Goal: Task Accomplishment & Management: Manage account settings

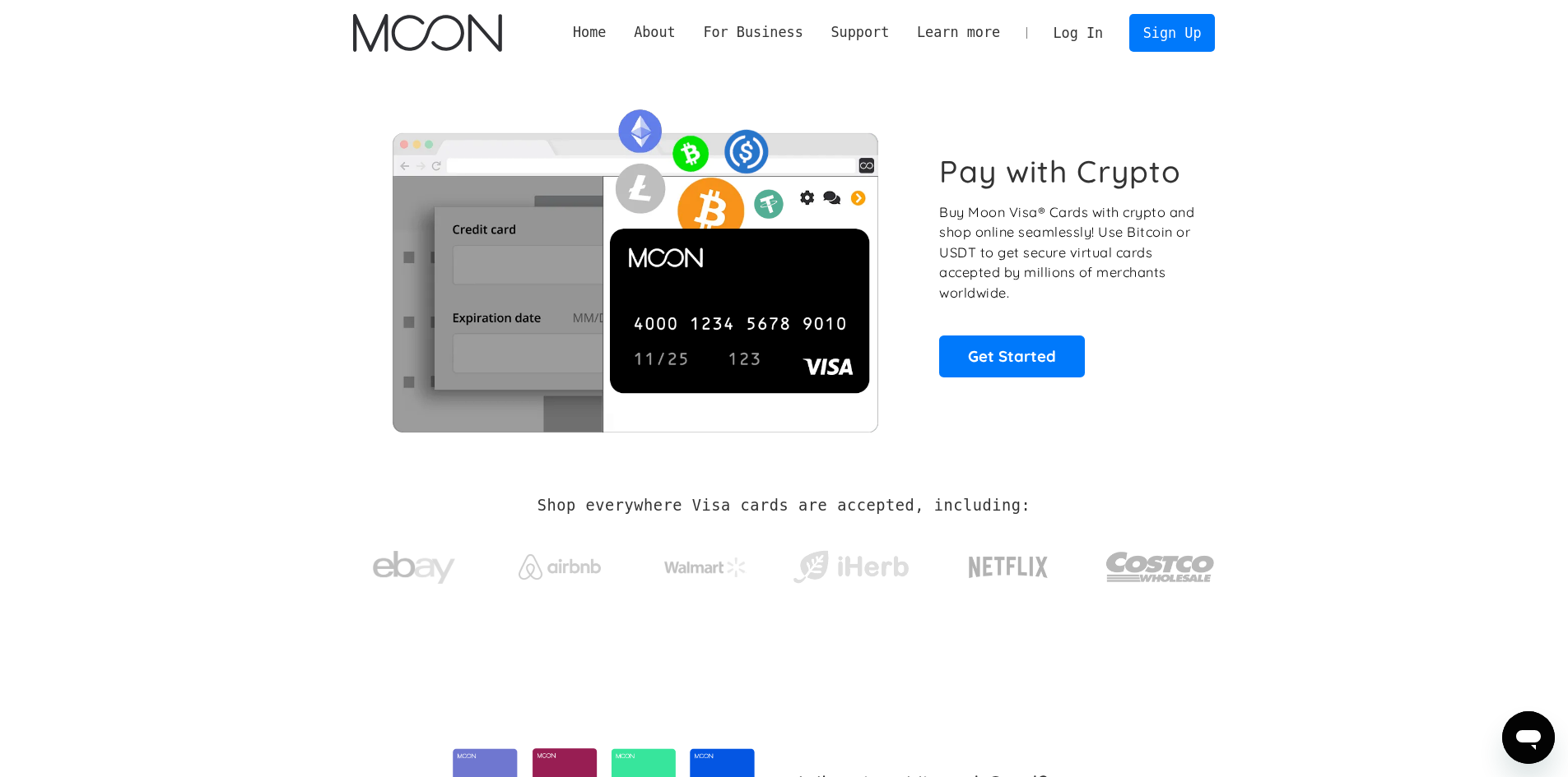
drag, startPoint x: 1101, startPoint y: 34, endPoint x: 1097, endPoint y: 52, distance: 18.4
click at [1101, 34] on link "Log In" at bounding box center [1078, 33] width 77 height 36
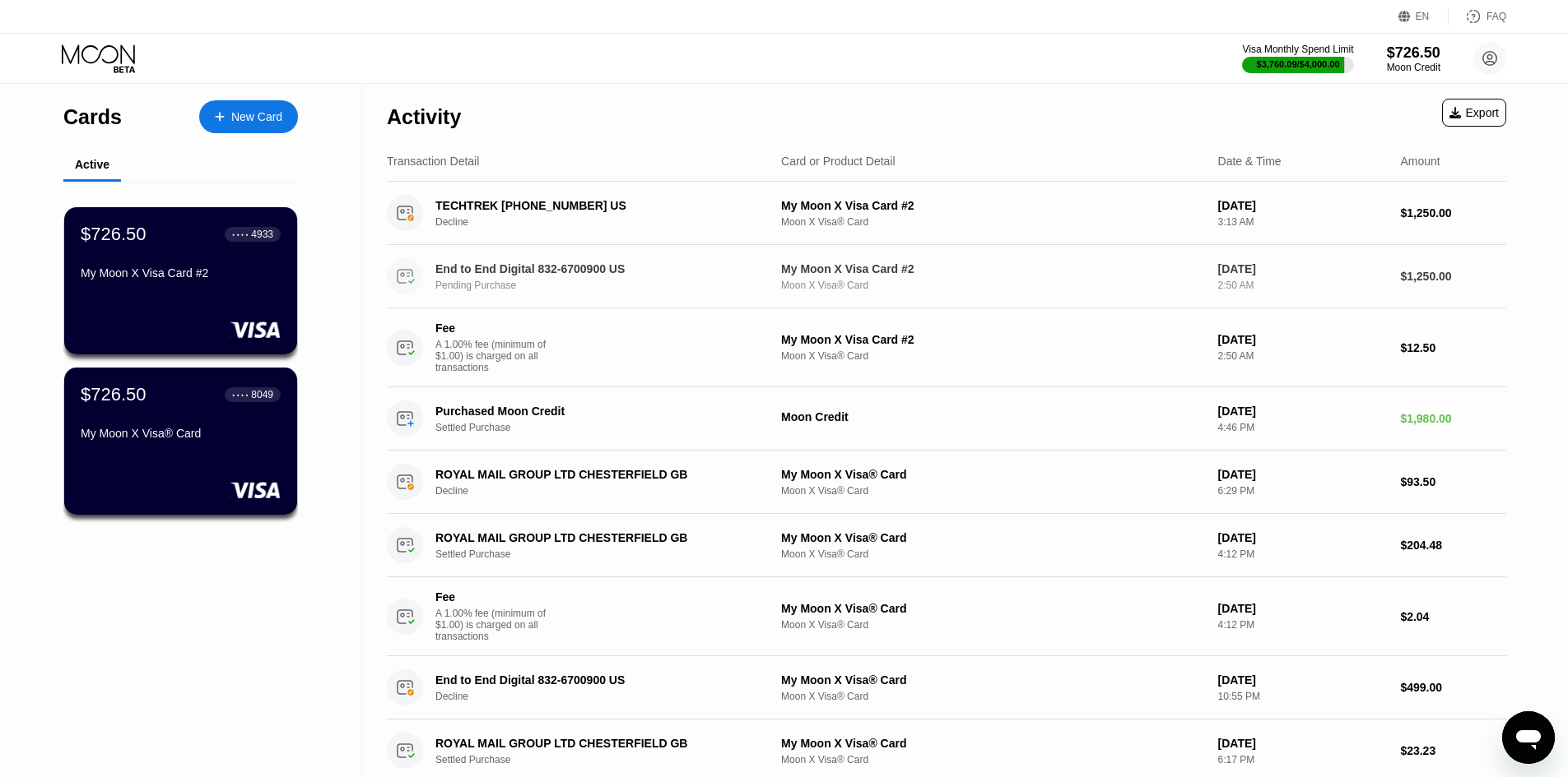
click at [626, 290] on div "Pending Purchase" at bounding box center [608, 285] width 343 height 11
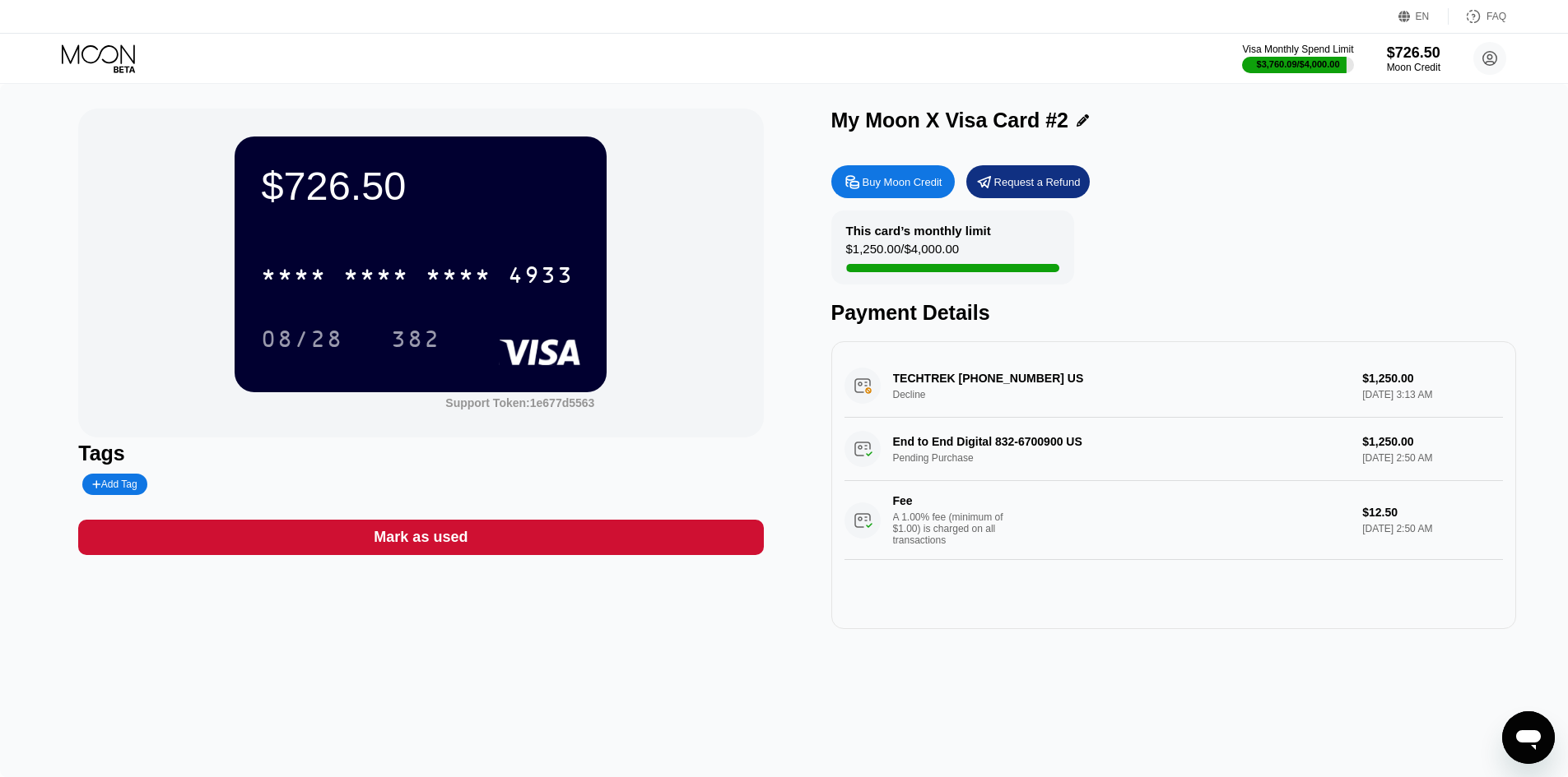
click at [1024, 460] on div "End to End Digital 832-6700900 US Pending Purchase $1,250.00 Sep 19, 2025 2:50 …" at bounding box center [1174, 489] width 659 height 143
click at [988, 450] on div "End to End Digital 832-6700900 US Pending Purchase $1,250.00 Sep 19, 2025 2:50 …" at bounding box center [1174, 489] width 659 height 143
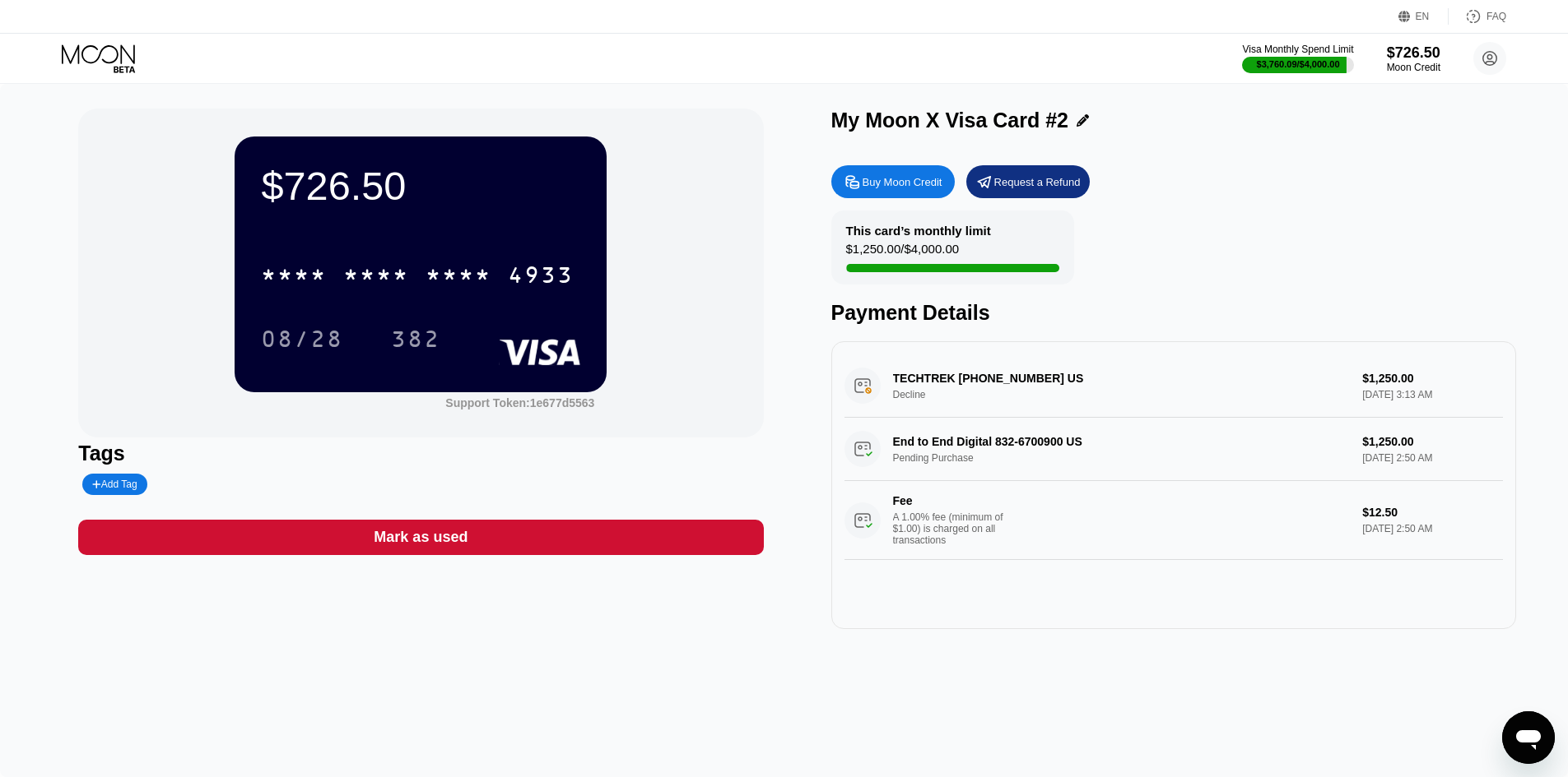
click at [961, 449] on div "End to End Digital 832-6700900 US Pending Purchase $1,250.00 Sep 19, 2025 2:50 …" at bounding box center [1174, 489] width 659 height 143
click at [1519, 737] on icon "Open messaging window" at bounding box center [1529, 740] width 24 height 20
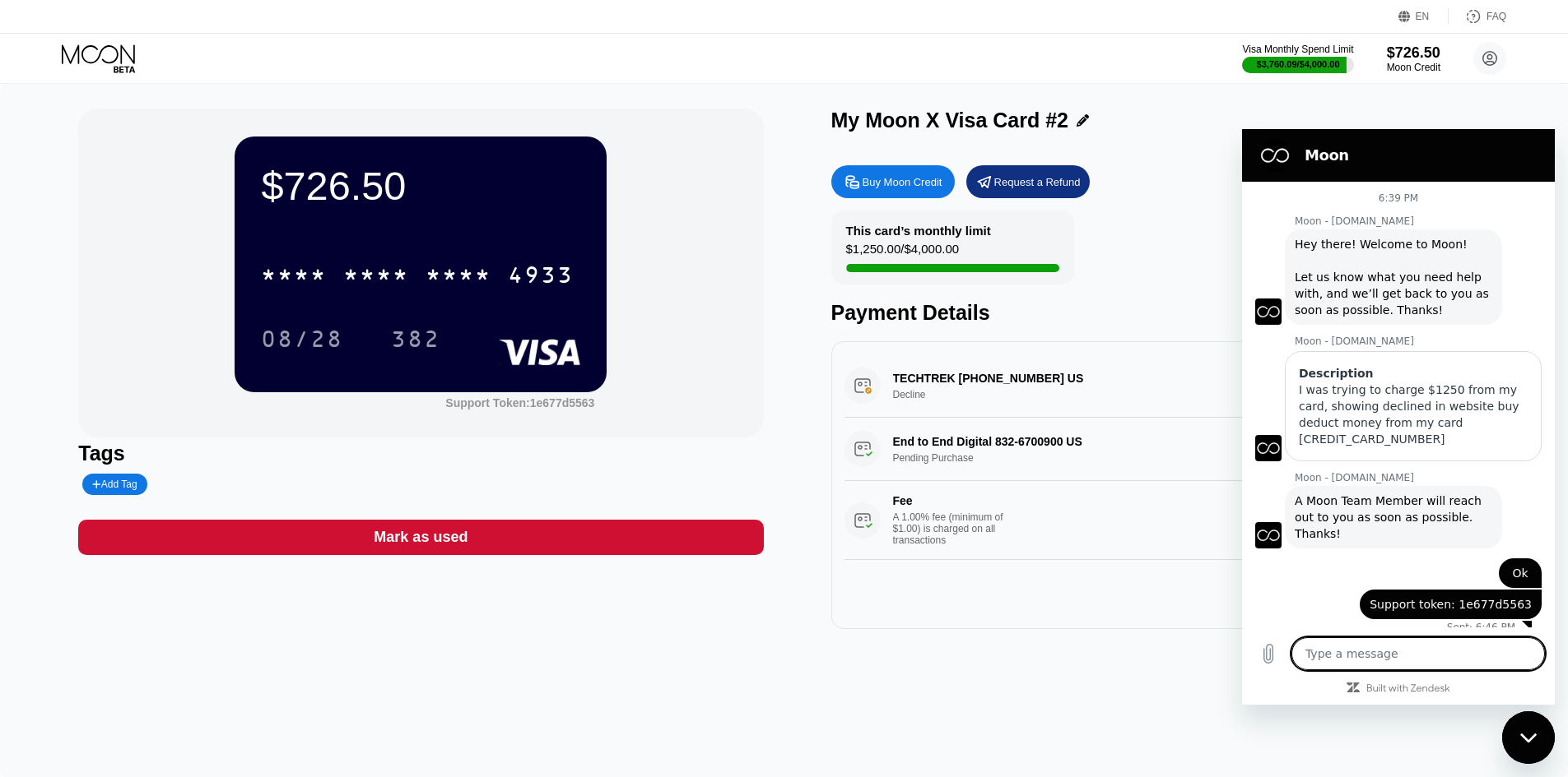
click at [1389, 658] on textarea at bounding box center [1419, 654] width 254 height 33
click at [745, 63] on div "Visa Monthly Spend Limit $3,760.09 / $4,000.00 $726.50 Moon Credit shopebuild@g…" at bounding box center [784, 58] width 1568 height 49
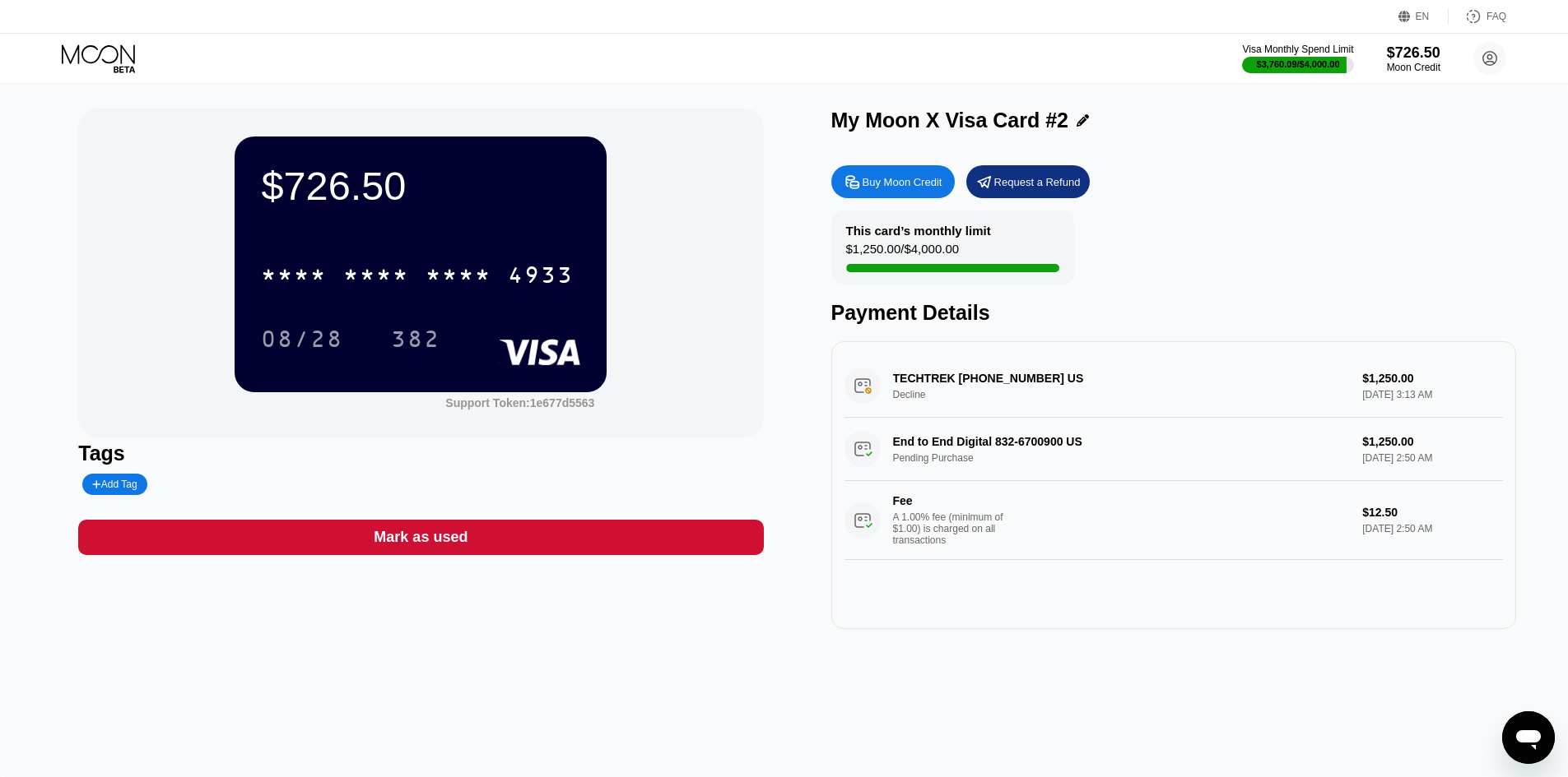
click at [1519, 741] on icon "Open messaging window" at bounding box center [1529, 740] width 24 height 20
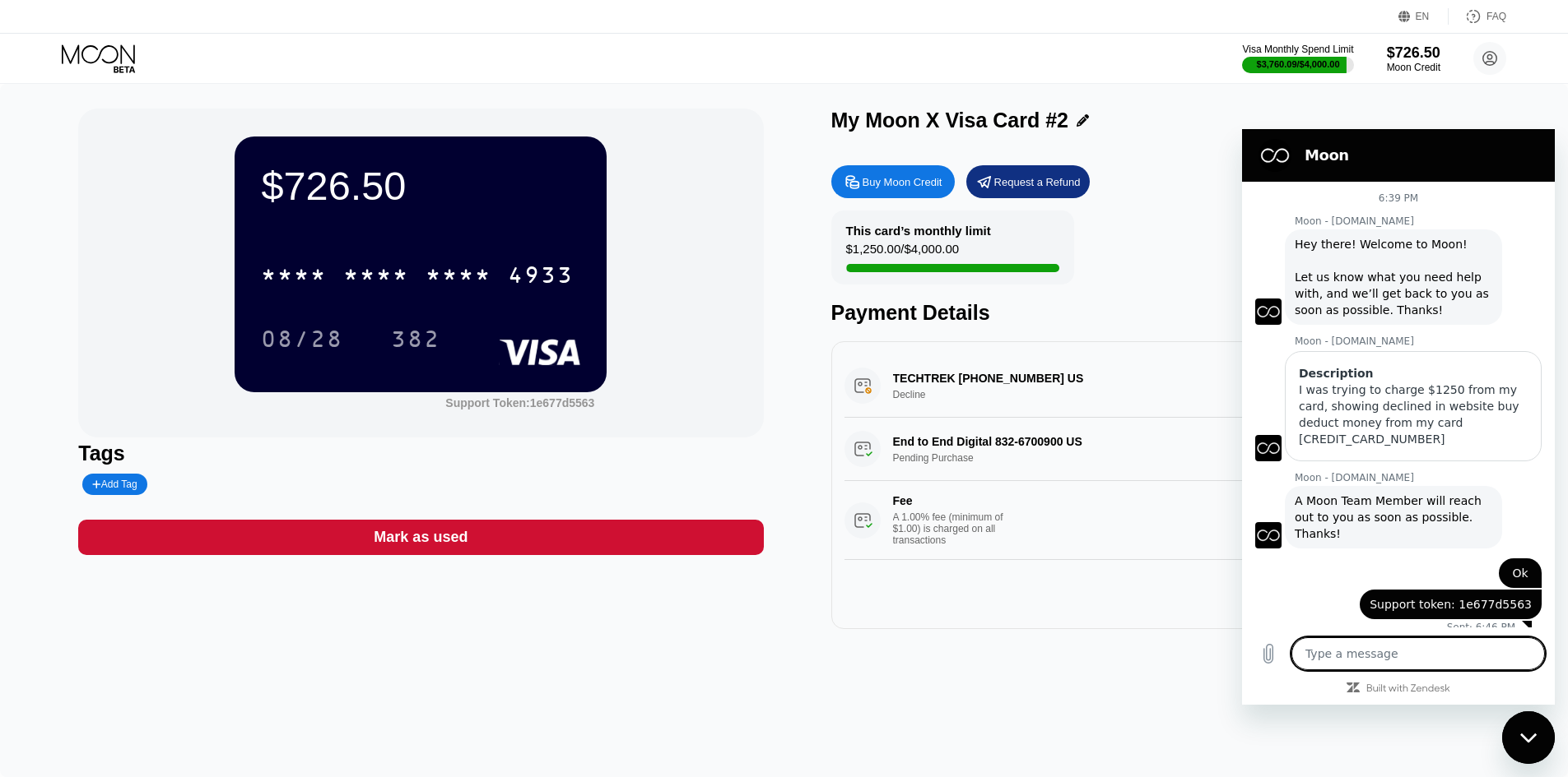
click at [1406, 596] on span "Support token: 1e677d5563" at bounding box center [1451, 604] width 162 height 17
drag, startPoint x: 1406, startPoint y: 571, endPoint x: 1505, endPoint y: 572, distance: 99.0
click at [1505, 596] on span "Support token: 1e677d5563" at bounding box center [1451, 604] width 162 height 17
drag, startPoint x: 1505, startPoint y: 572, endPoint x: 1413, endPoint y: 573, distance: 92.0
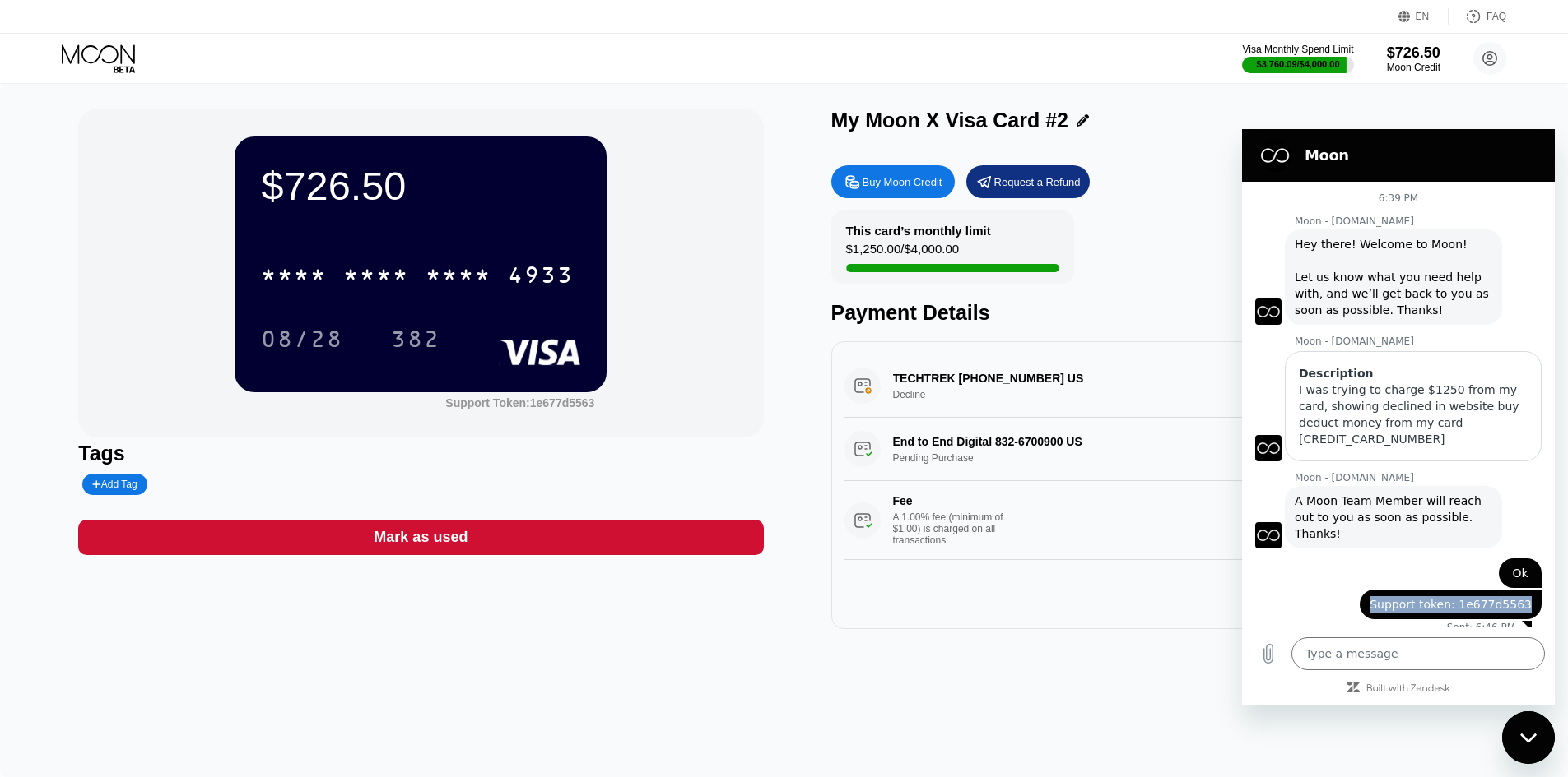
click at [1413, 596] on span "Support token: 1e677d5563" at bounding box center [1451, 604] width 162 height 17
drag, startPoint x: 1413, startPoint y: 573, endPoint x: 1484, endPoint y: 573, distance: 71.0
click at [1484, 596] on span "Support token: 1e677d5563" at bounding box center [1451, 604] width 162 height 17
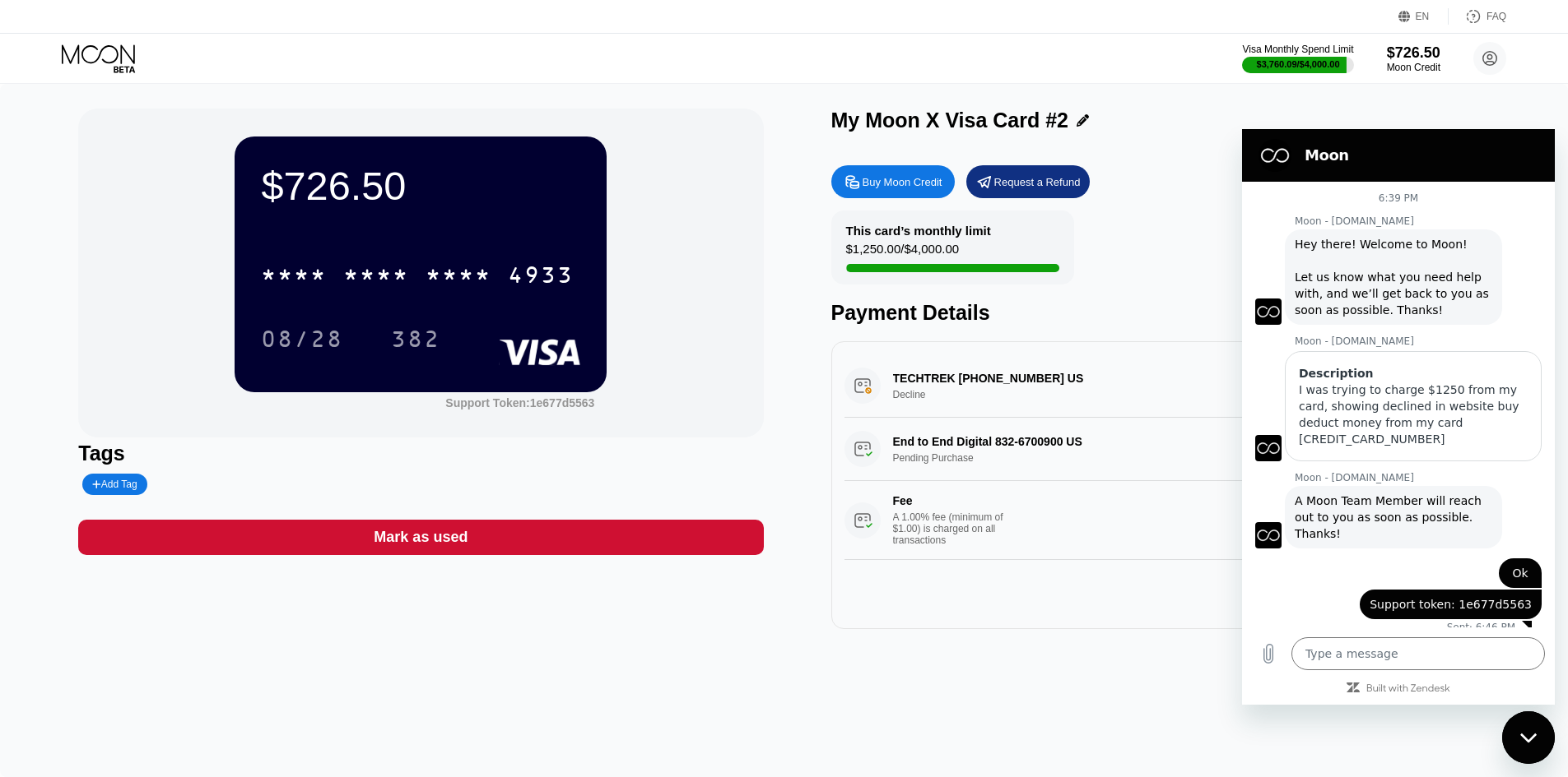
drag, startPoint x: 1484, startPoint y: 573, endPoint x: 1337, endPoint y: 562, distance: 147.4
click at [1337, 589] on div "Web User bab44e27-b187-4735-966c-dcccec400657 says: Support token: 1e677d5563" at bounding box center [1392, 604] width 300 height 32
